Goal: Communication & Community: Answer question/provide support

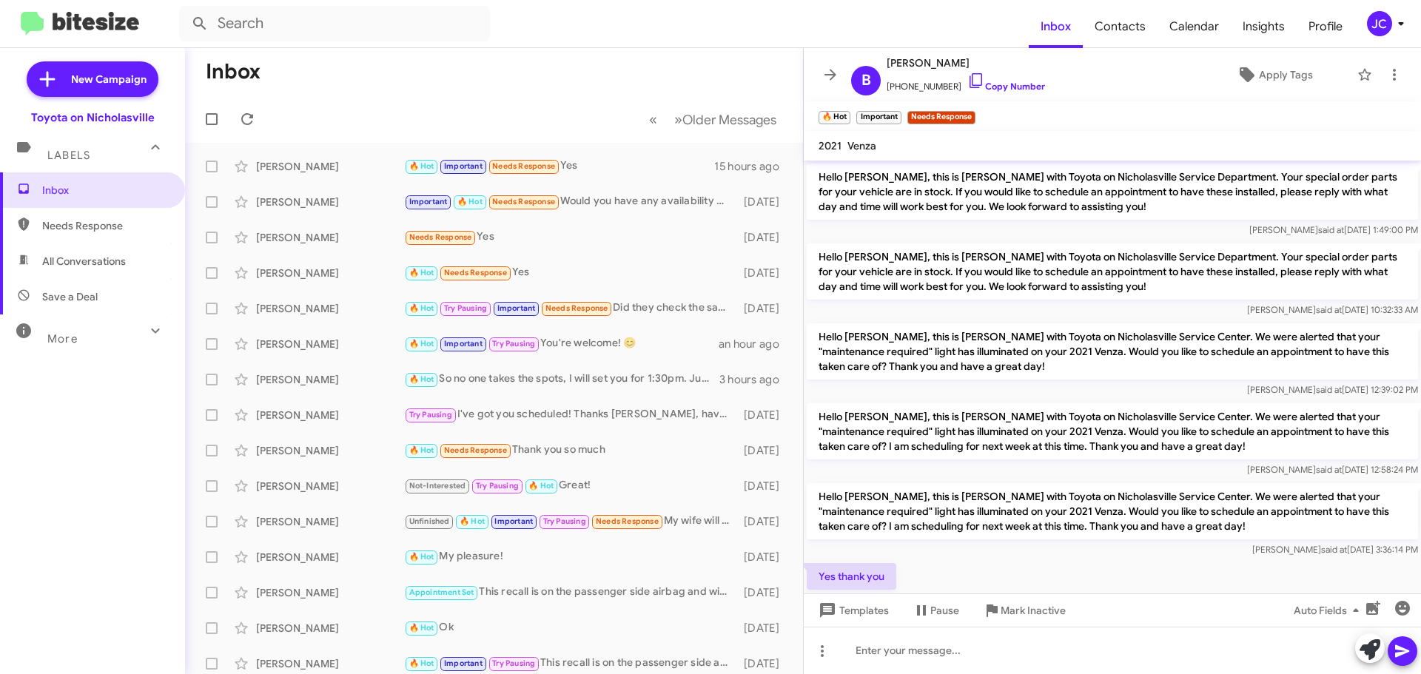
scroll to position [74, 0]
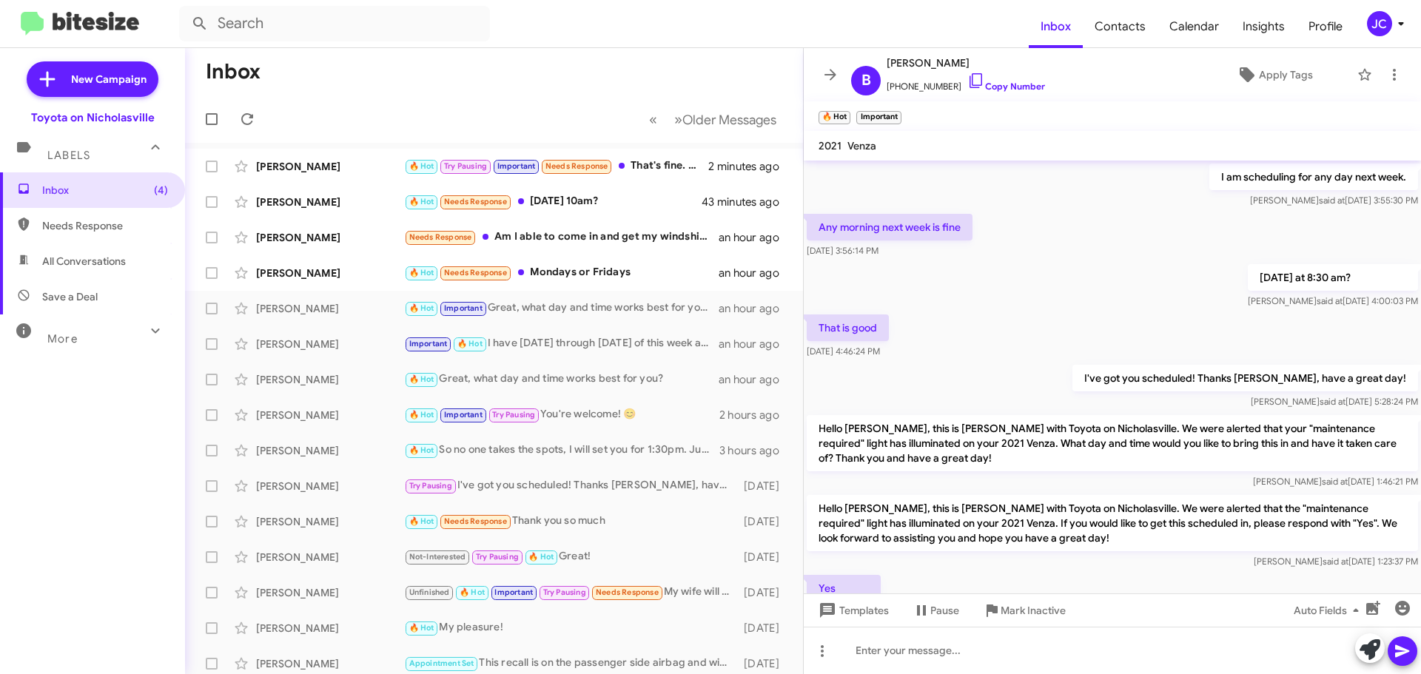
scroll to position [795, 0]
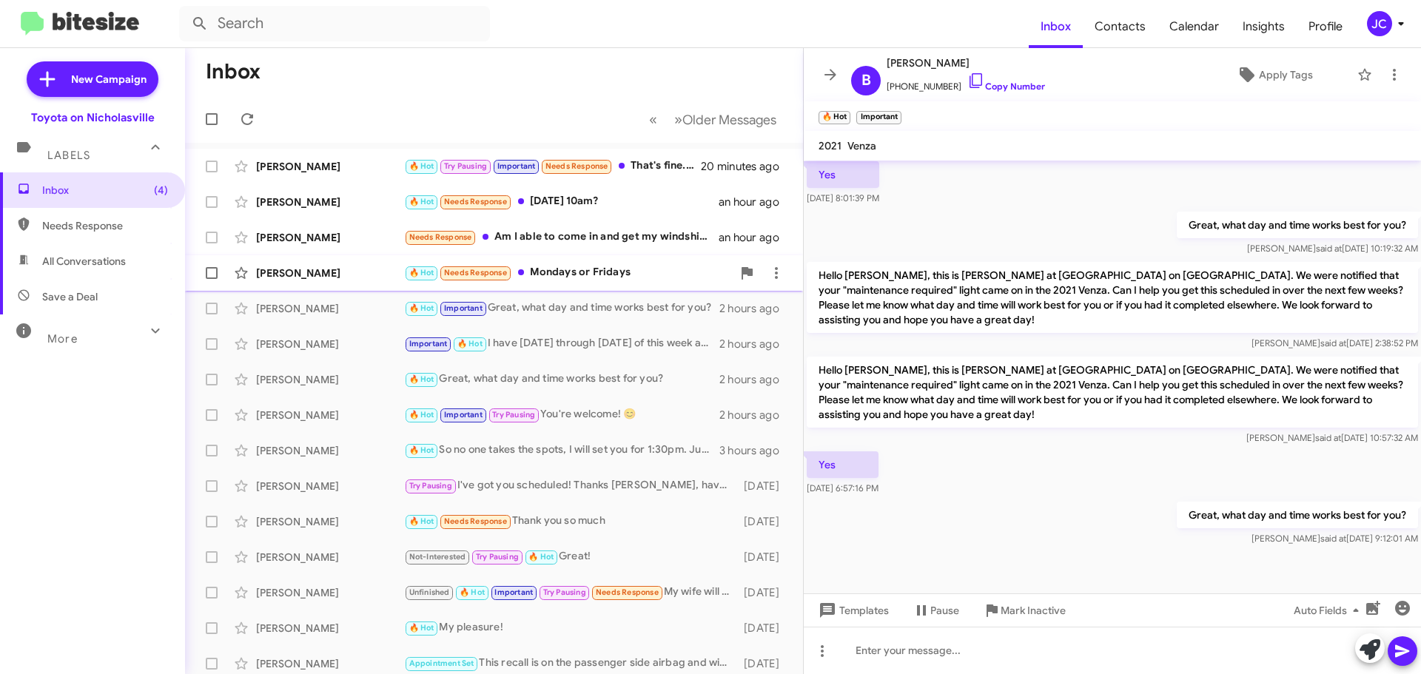
click at [317, 275] on div "[PERSON_NAME]" at bounding box center [330, 273] width 148 height 15
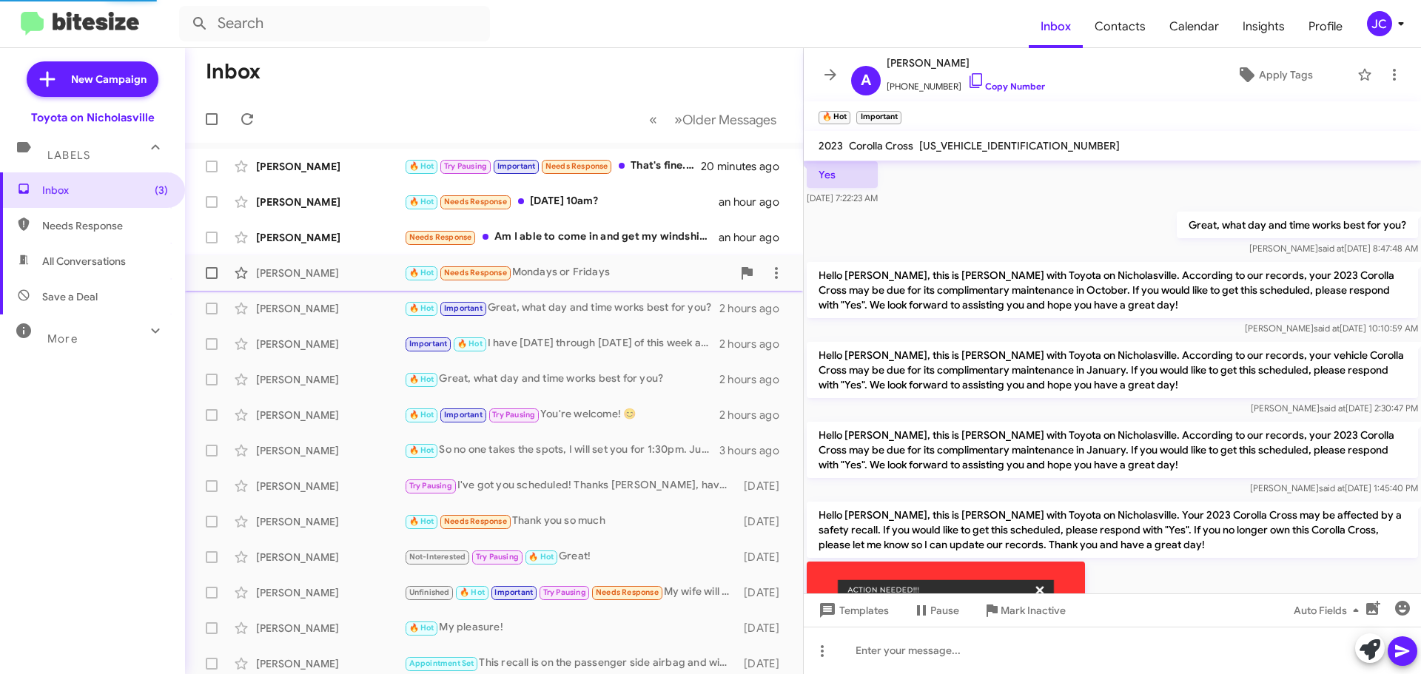
scroll to position [1894, 0]
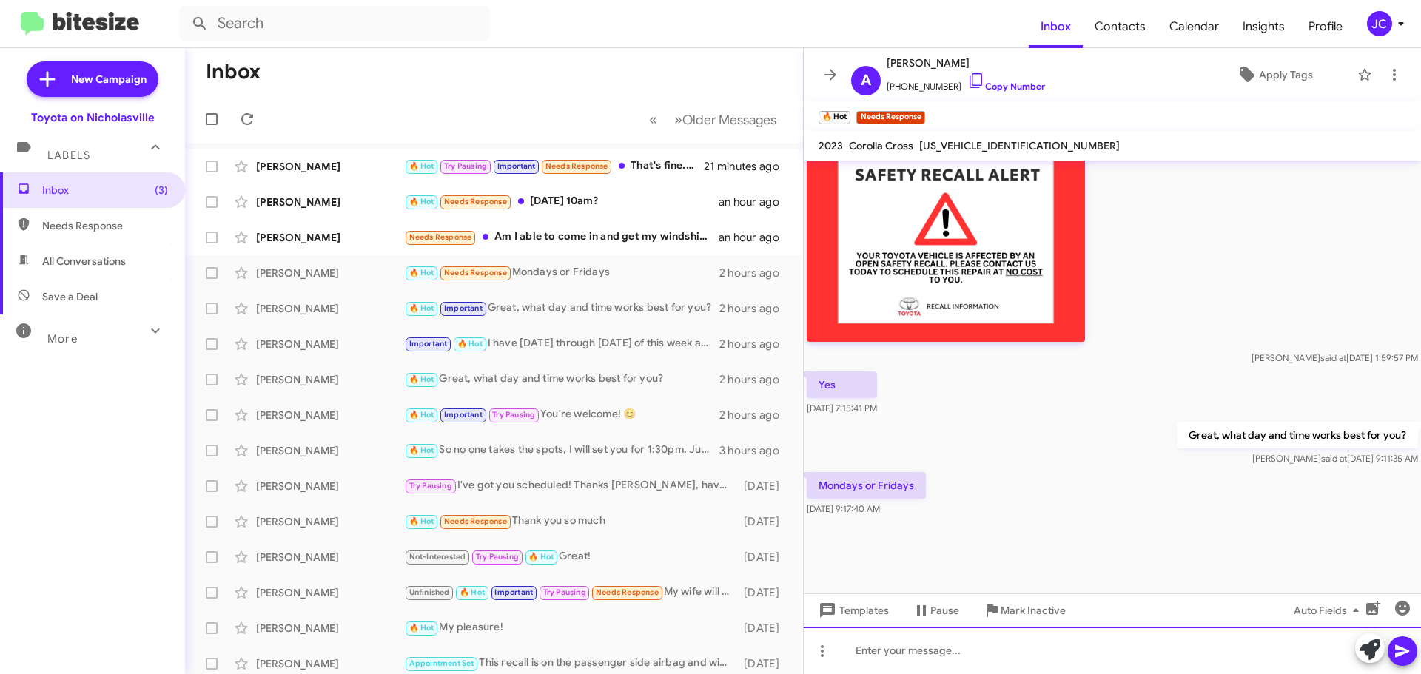
click at [977, 670] on div at bounding box center [1112, 650] width 617 height 47
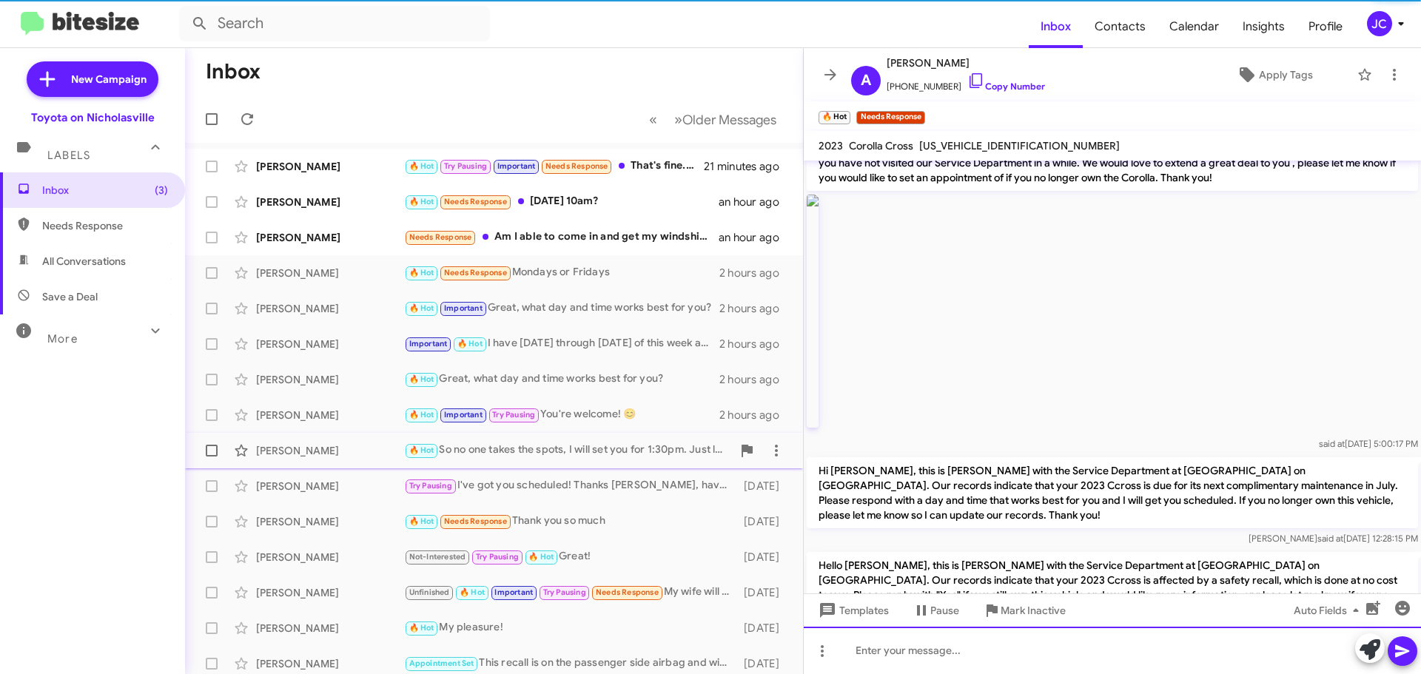
scroll to position [0, 0]
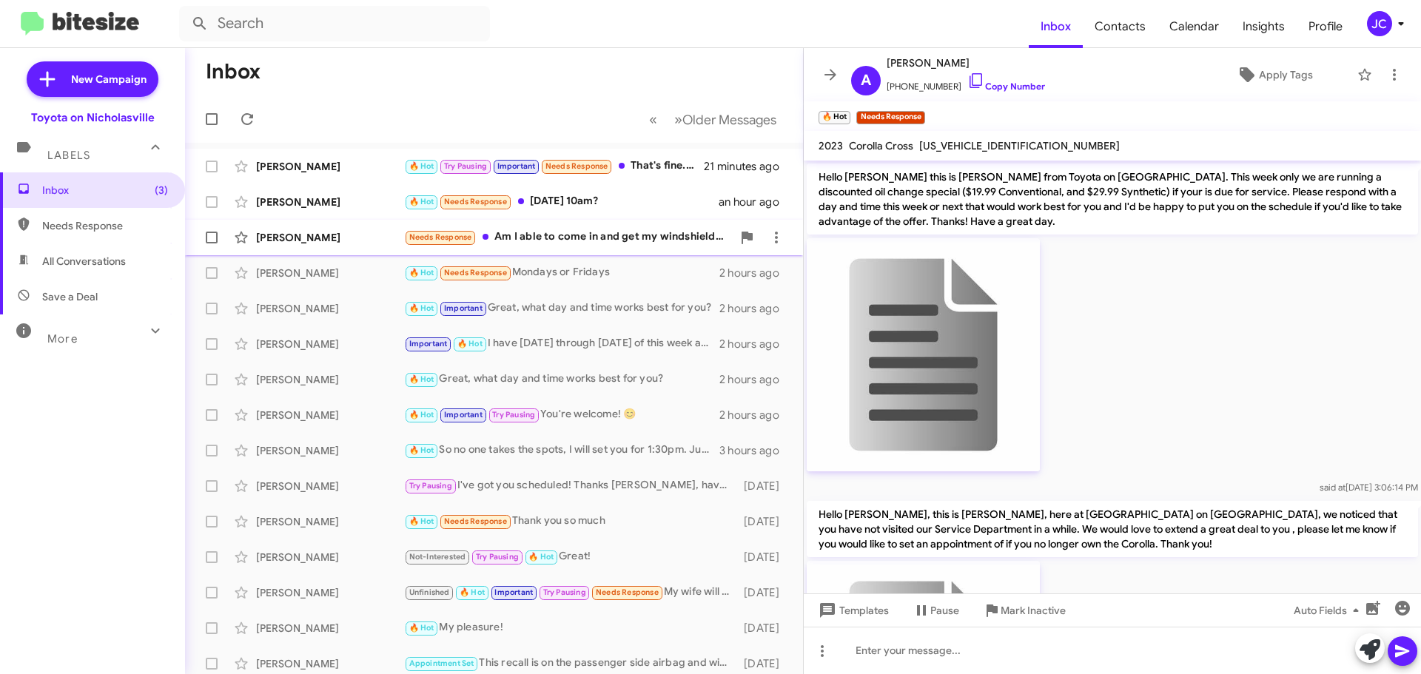
click at [319, 245] on div "[PERSON_NAME] Needs Response Am I able to come in and get my windshield wiper f…" at bounding box center [494, 238] width 594 height 30
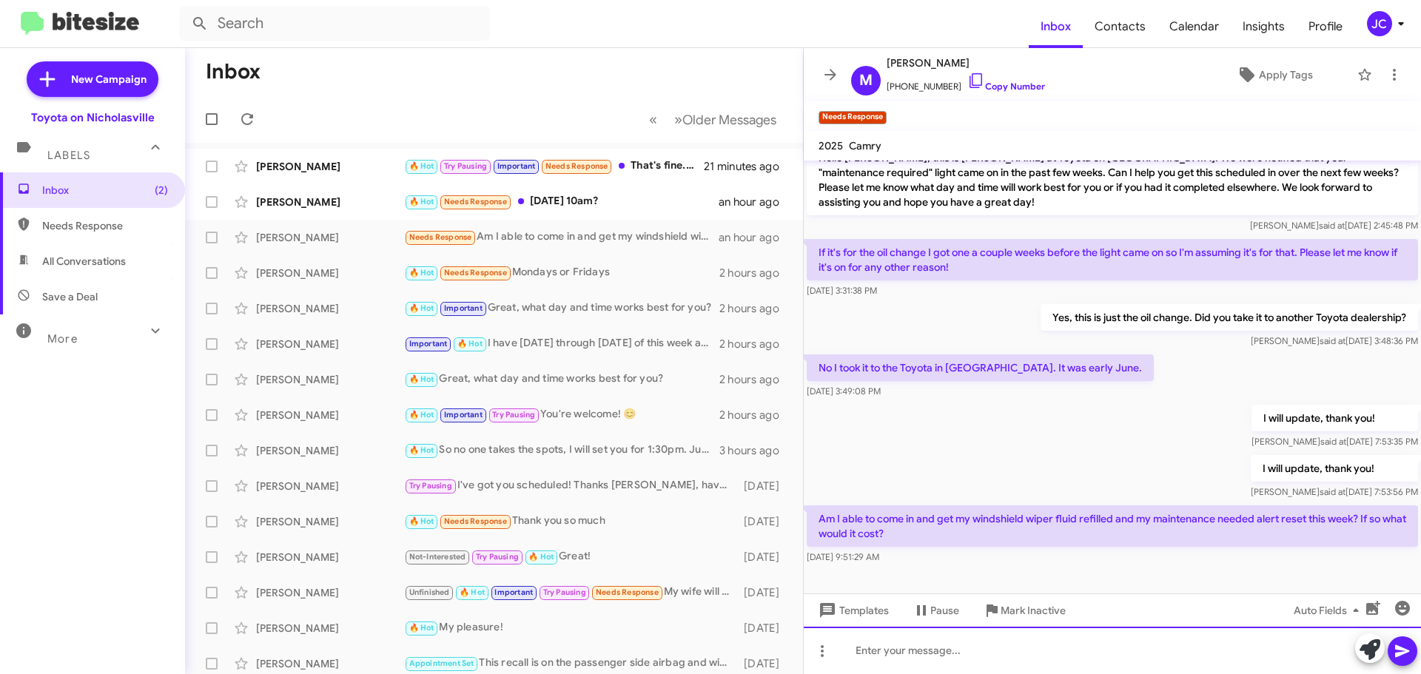
click at [1020, 649] on div at bounding box center [1112, 650] width 617 height 47
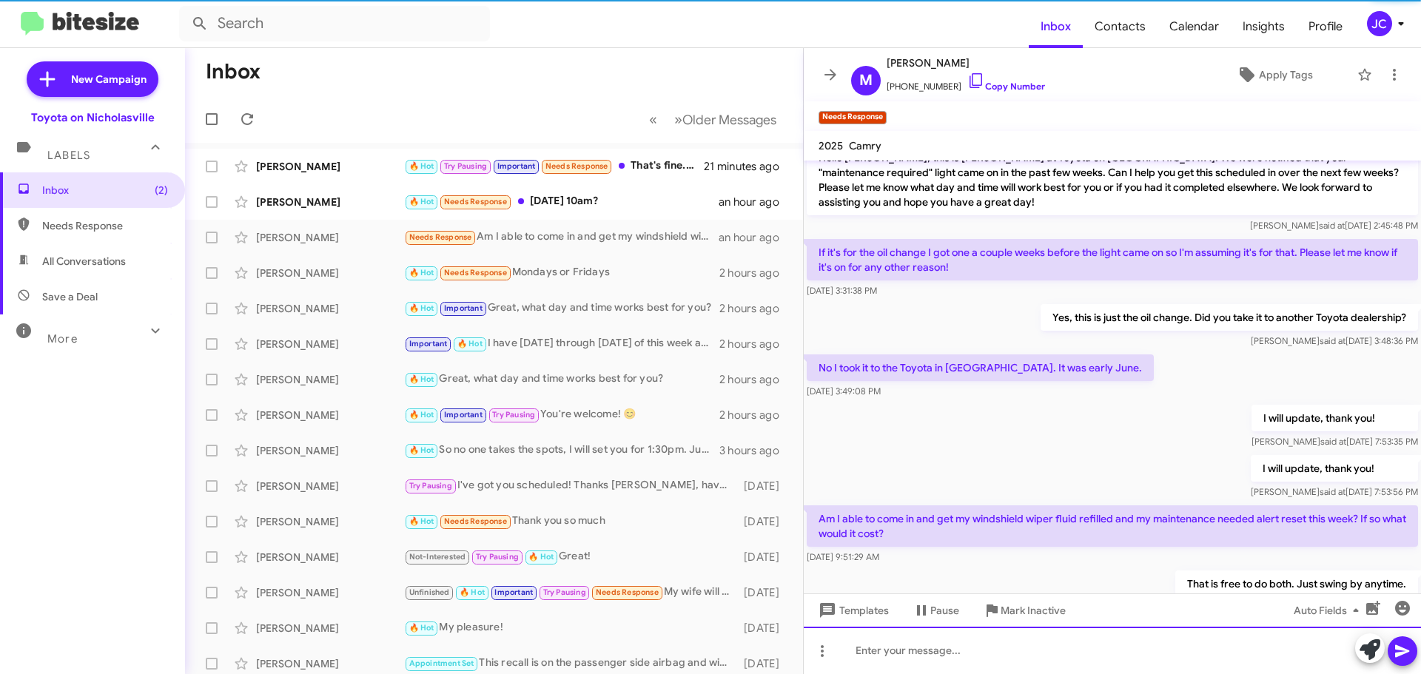
scroll to position [73, 0]
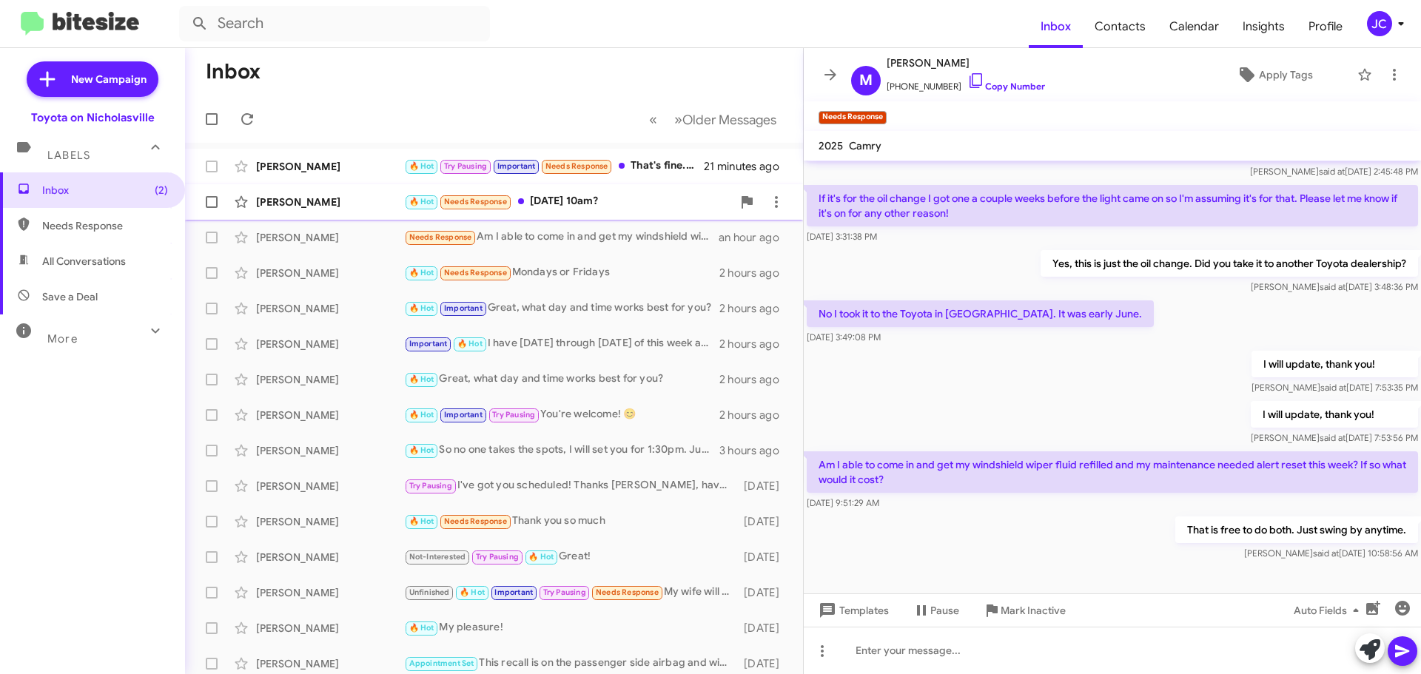
click at [280, 201] on div "[PERSON_NAME]" at bounding box center [330, 202] width 148 height 15
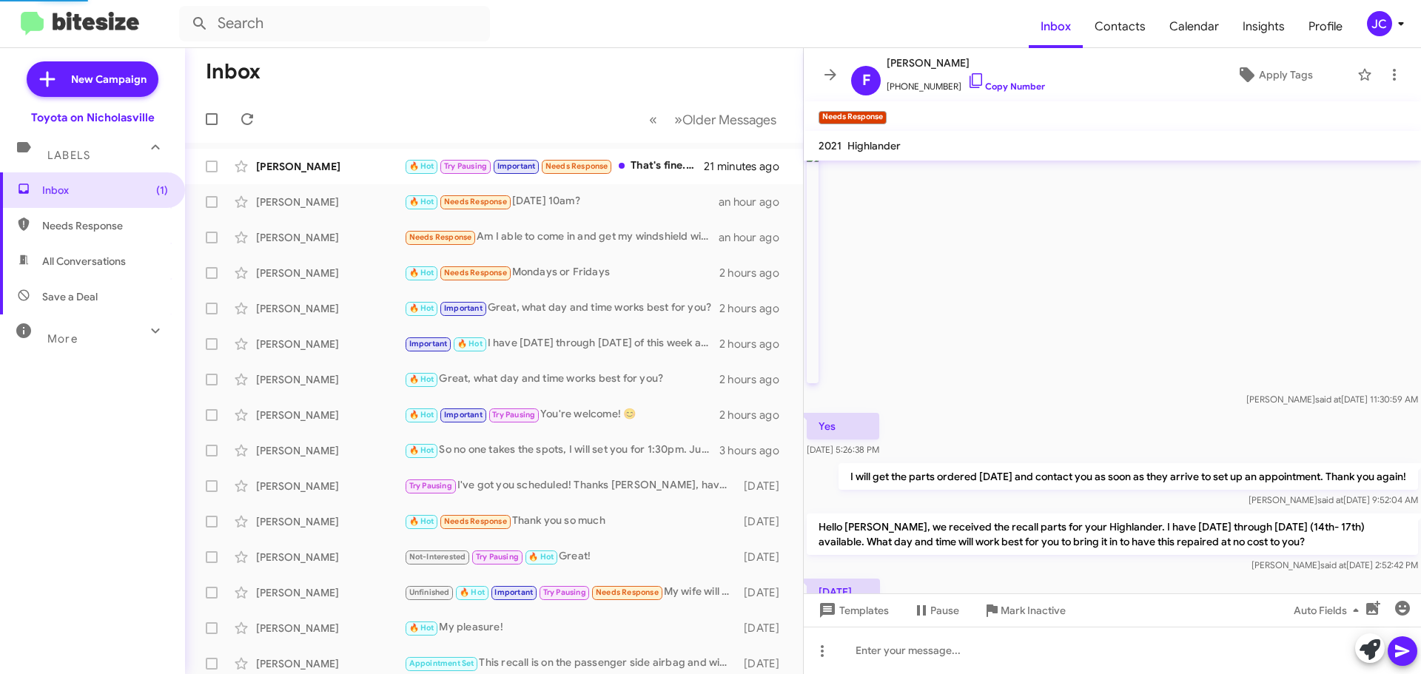
scroll to position [385, 0]
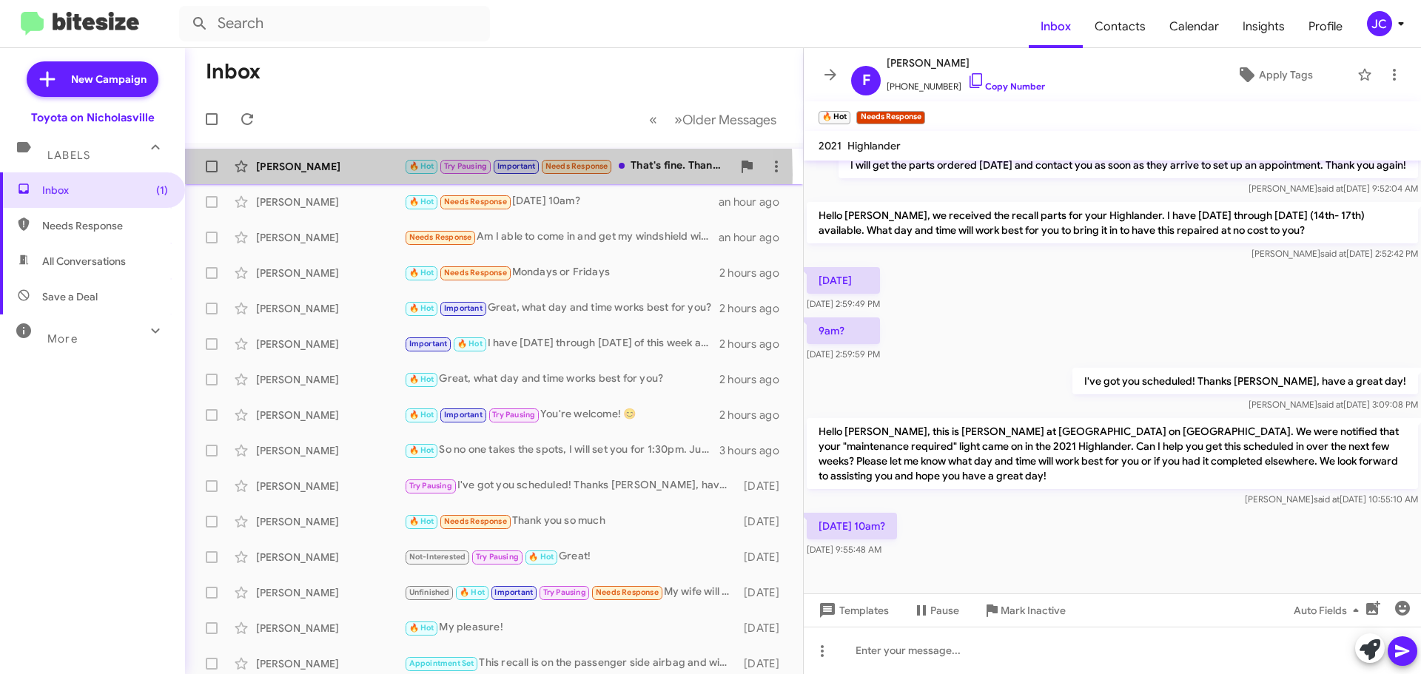
click at [312, 175] on div "[PERSON_NAME] 🔥 Hot Try Pausing Important Needs Response That's fine. Thank you…" at bounding box center [494, 167] width 594 height 30
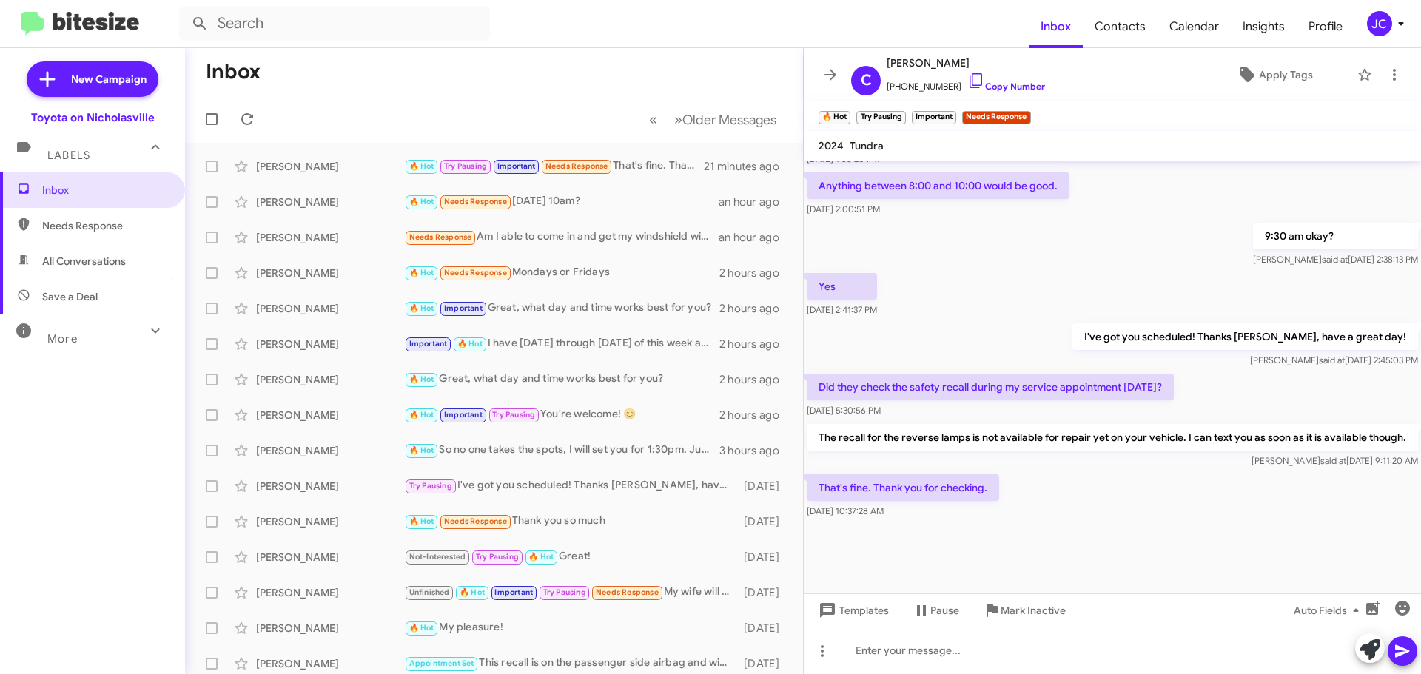
scroll to position [2053, 0]
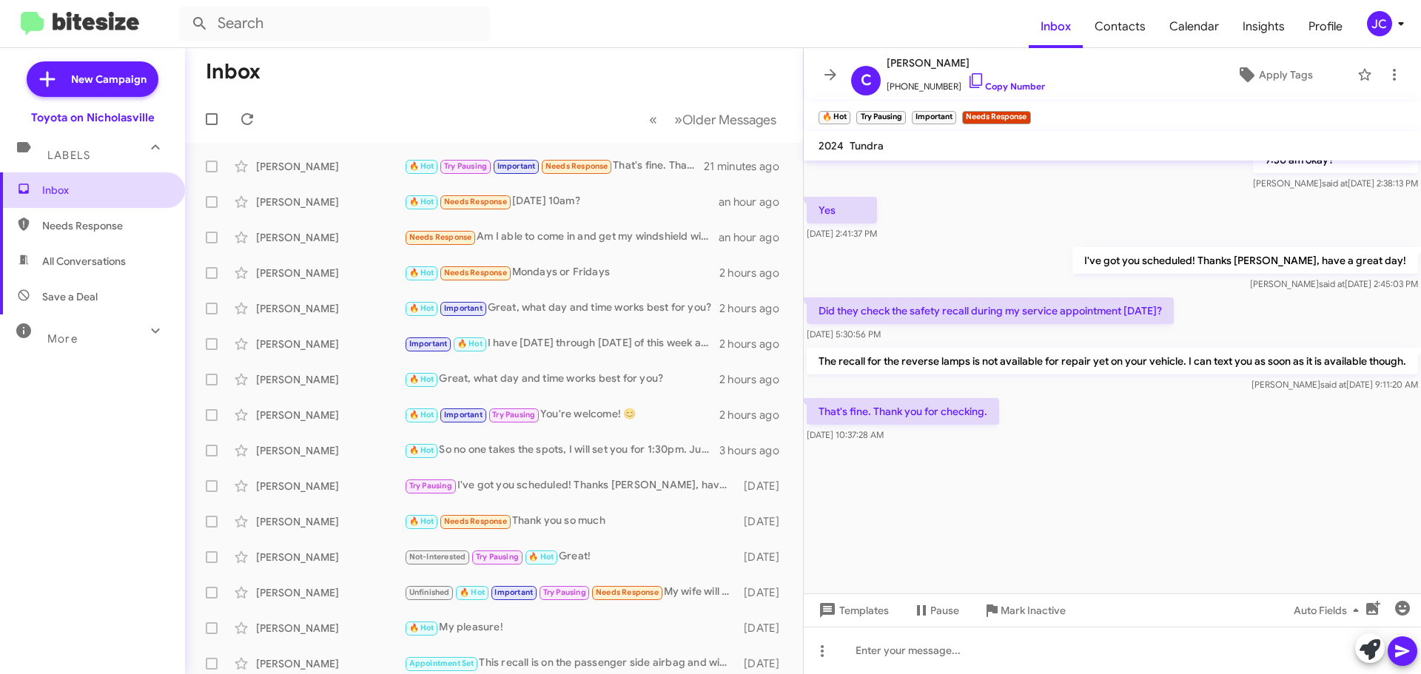
drag, startPoint x: 123, startPoint y: 193, endPoint x: 136, endPoint y: 196, distance: 13.6
click at [123, 193] on span "Inbox" at bounding box center [105, 190] width 126 height 15
